Goal: Transaction & Acquisition: Book appointment/travel/reservation

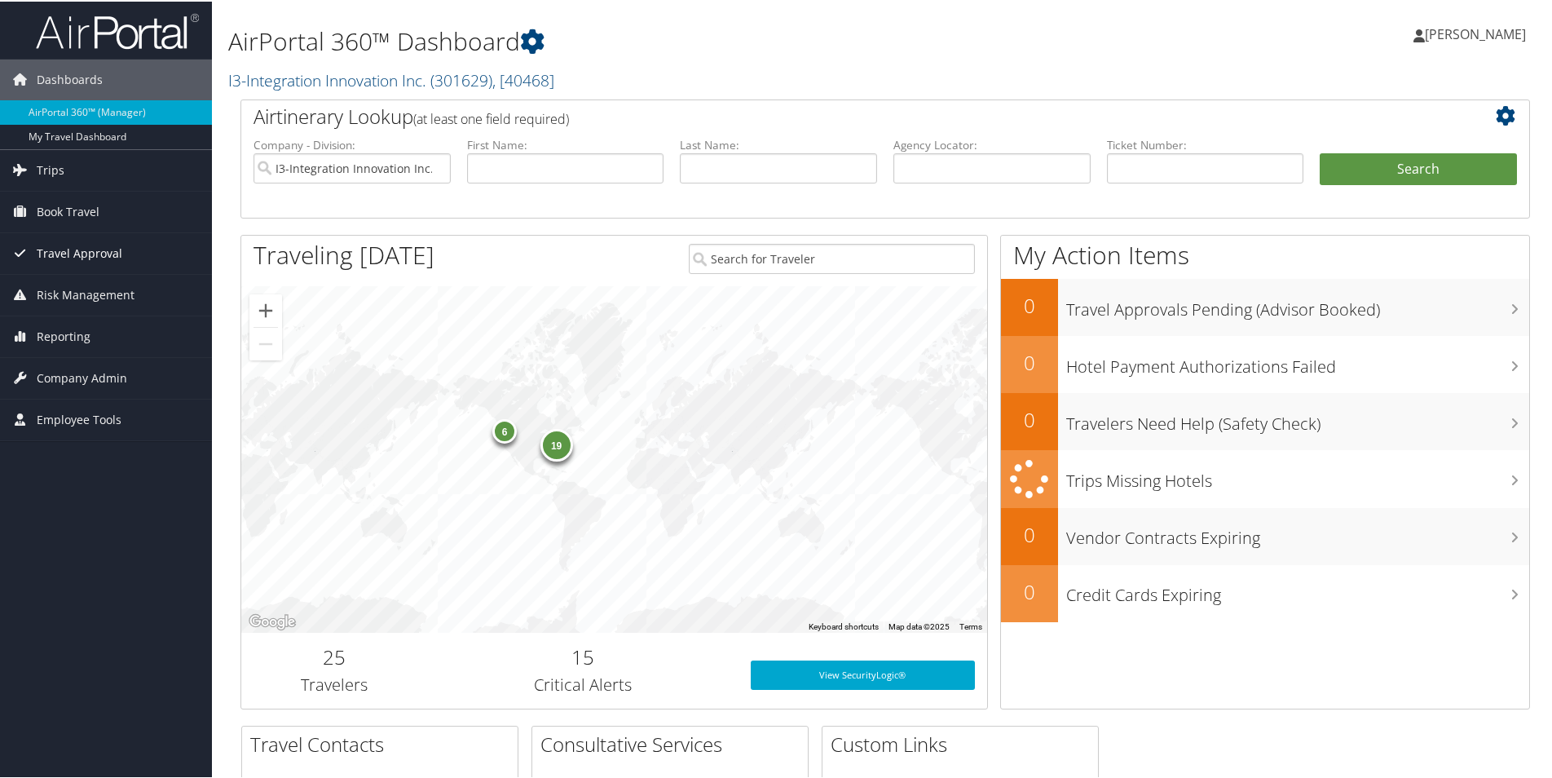
click at [62, 253] on span "Travel Approval" at bounding box center [80, 251] width 86 height 41
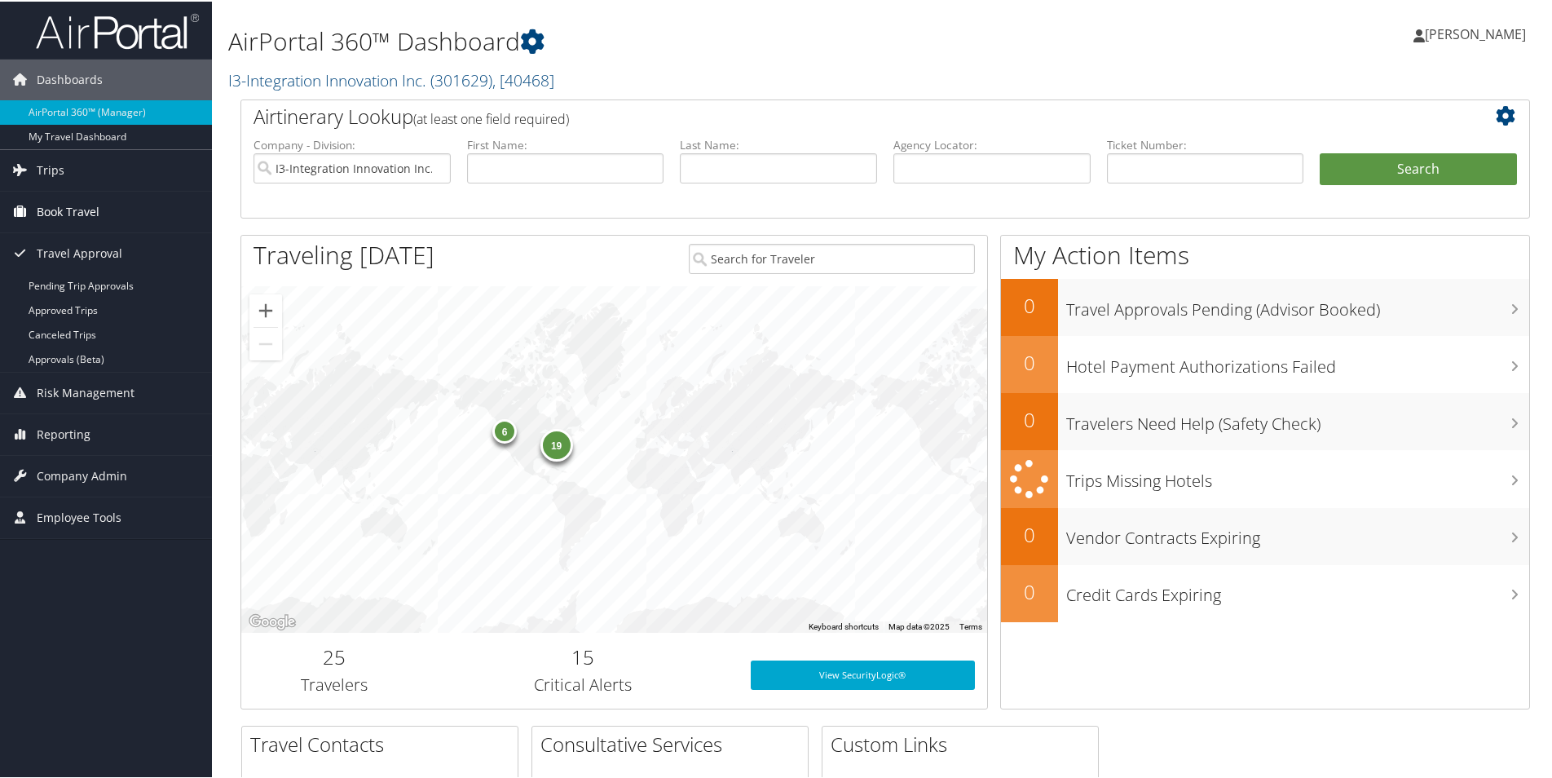
click at [76, 220] on span "Book Travel" at bounding box center [68, 210] width 63 height 41
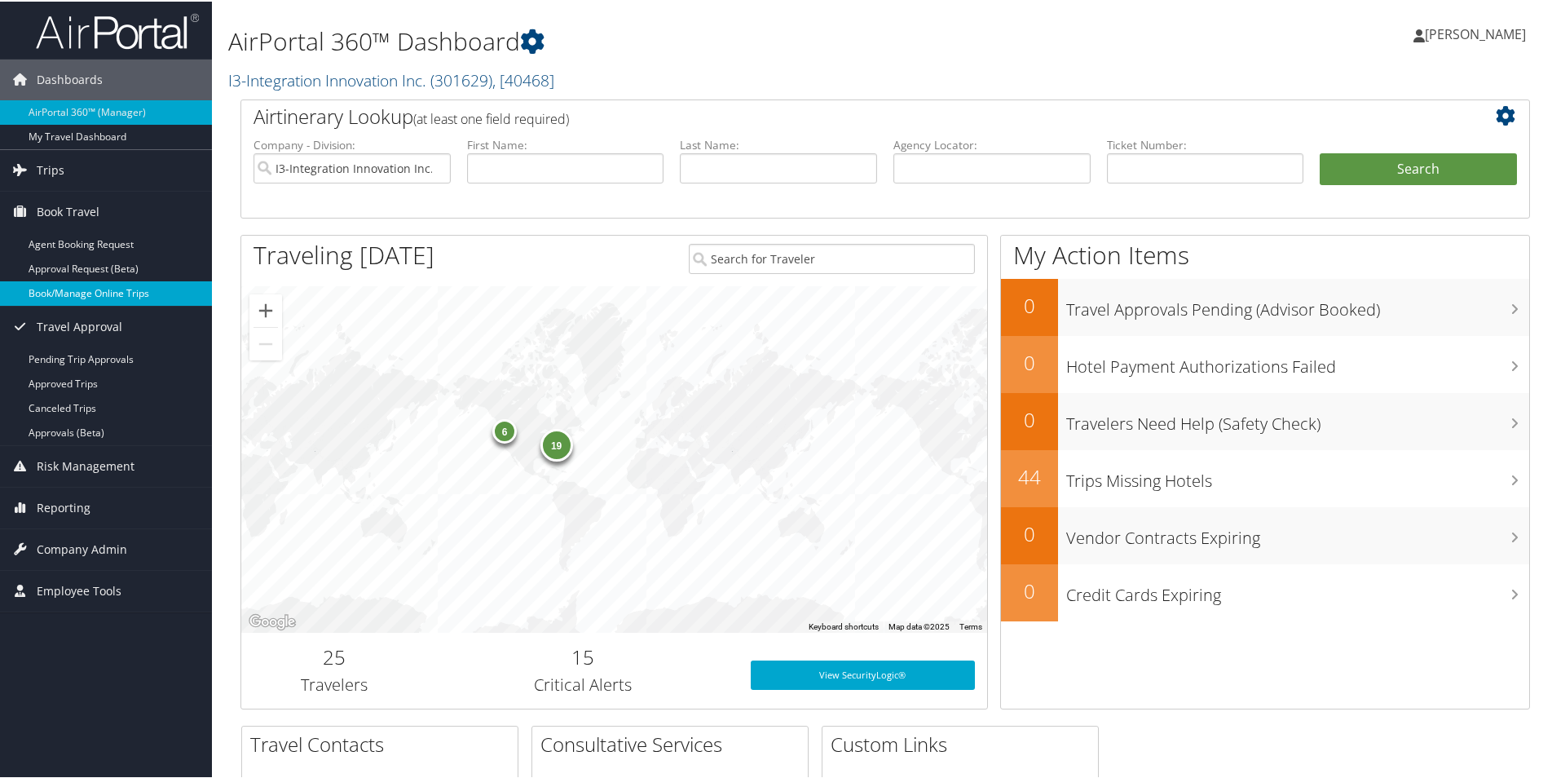
click at [91, 296] on link "Book/Manage Online Trips" at bounding box center [106, 292] width 212 height 24
